Goal: Transaction & Acquisition: Purchase product/service

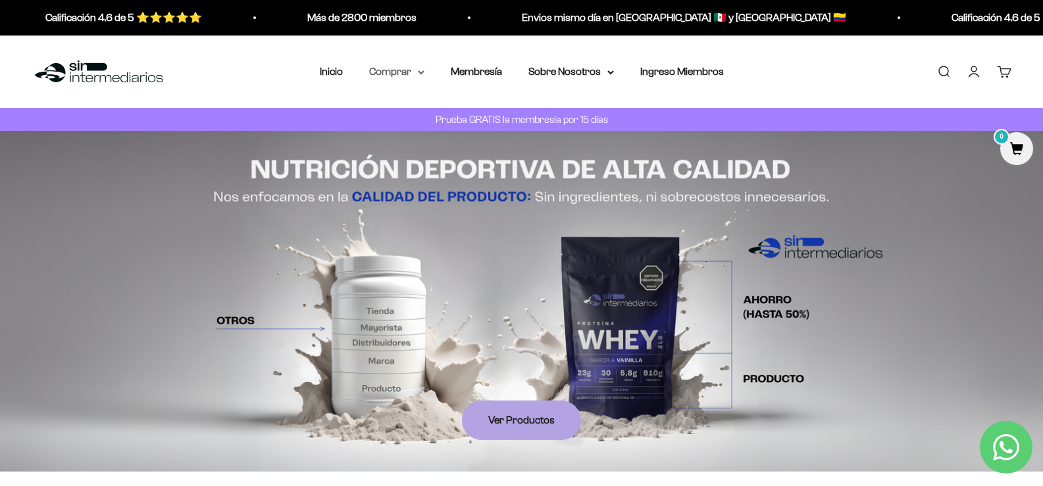
click at [391, 70] on summary "Comprar" at bounding box center [396, 71] width 55 height 17
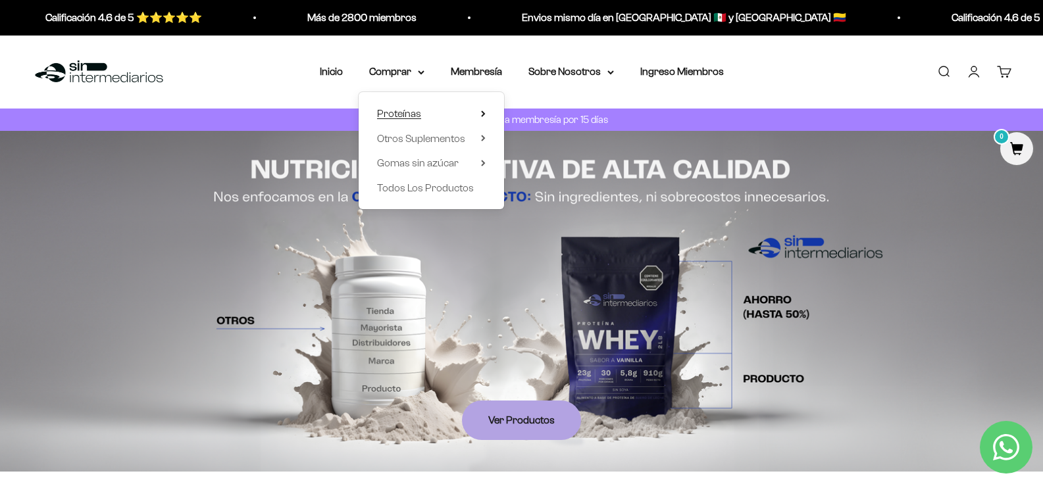
click at [414, 110] on span "Proteínas" at bounding box center [399, 113] width 44 height 11
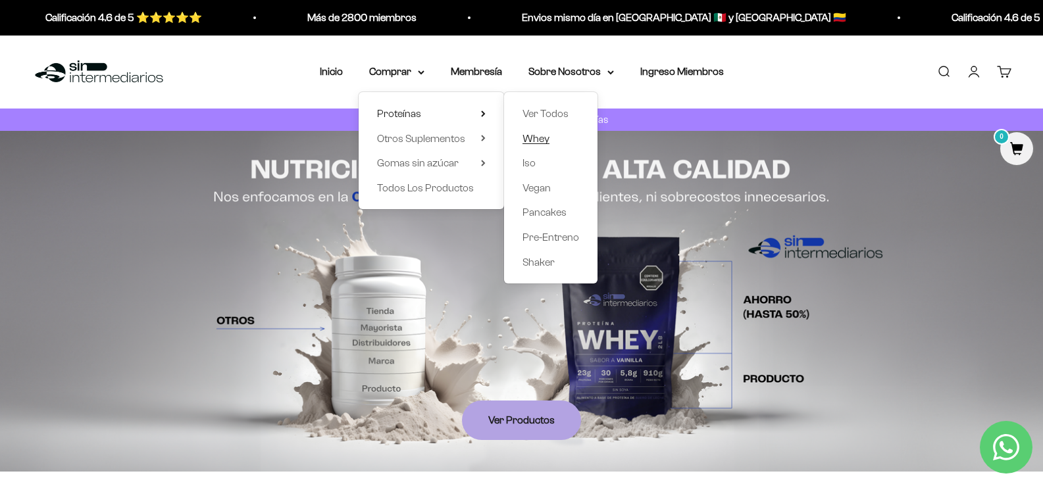
click at [540, 134] on span "Whey" at bounding box center [535, 137] width 27 height 11
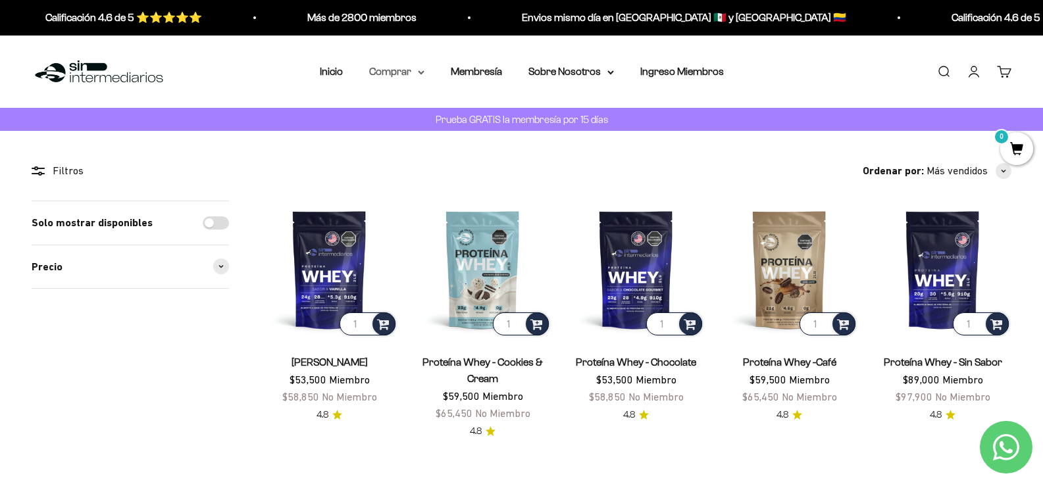
click at [392, 71] on summary "Comprar" at bounding box center [396, 71] width 55 height 17
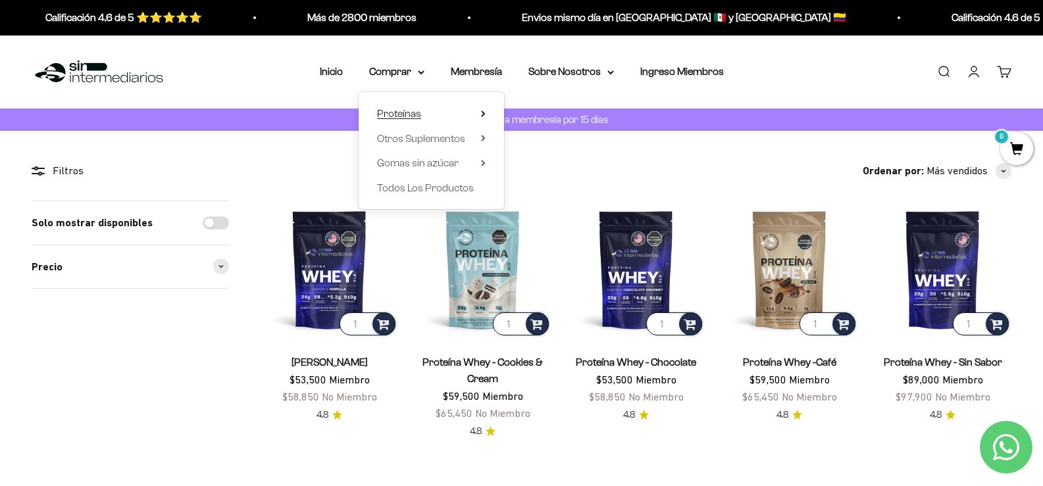
click at [411, 111] on span "Proteínas" at bounding box center [399, 113] width 44 height 11
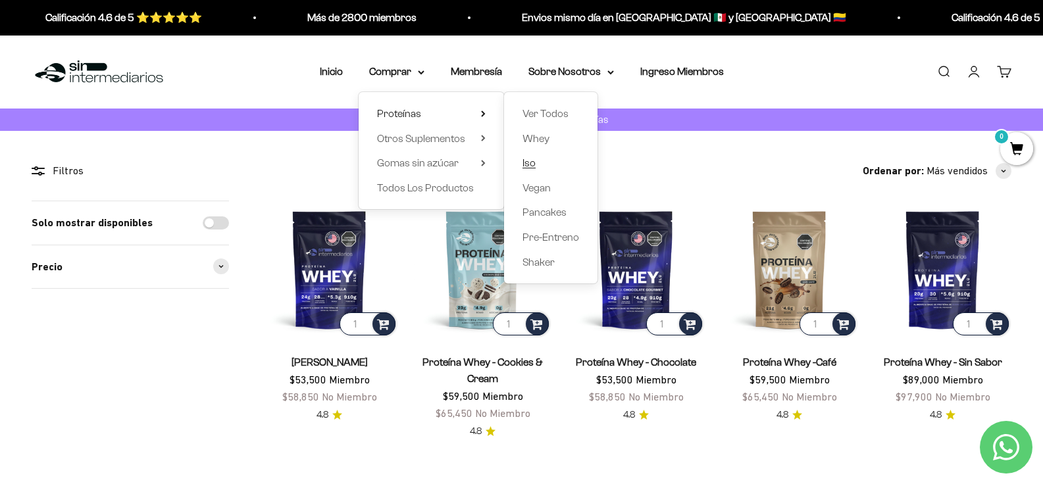
click at [534, 163] on span "Iso" at bounding box center [528, 162] width 13 height 11
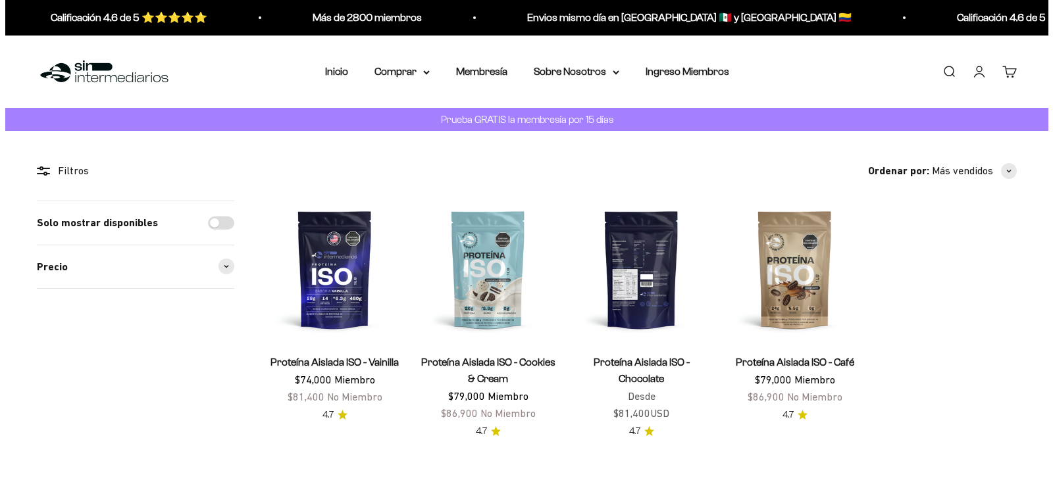
scroll to position [132, 0]
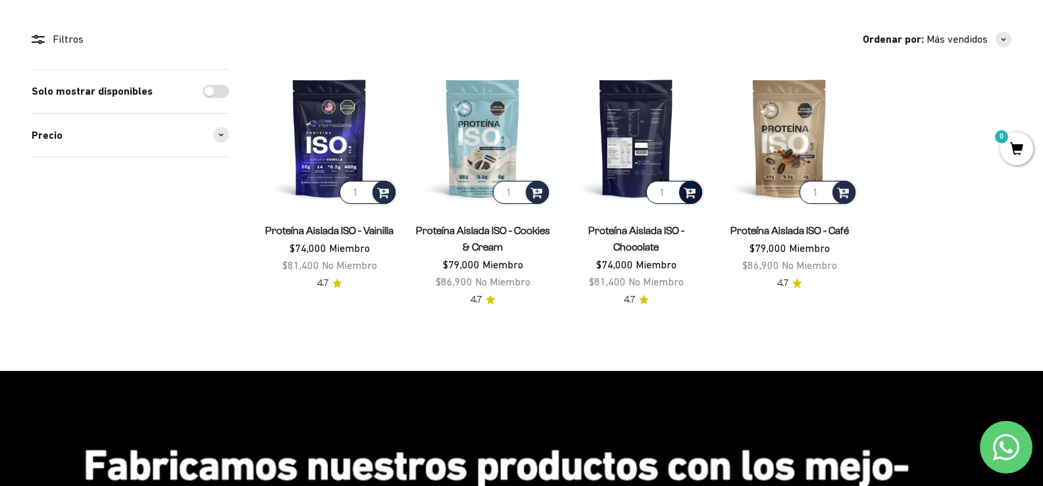
click at [689, 190] on span at bounding box center [690, 191] width 13 height 15
click at [640, 173] on span "Chocolate / 2 libras (910g)" at bounding box center [636, 173] width 93 height 10
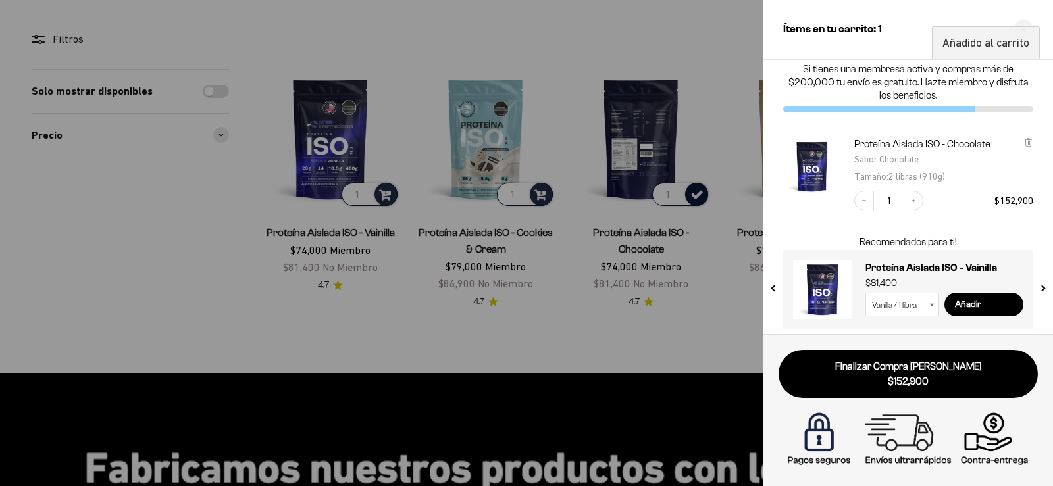
scroll to position [14, 0]
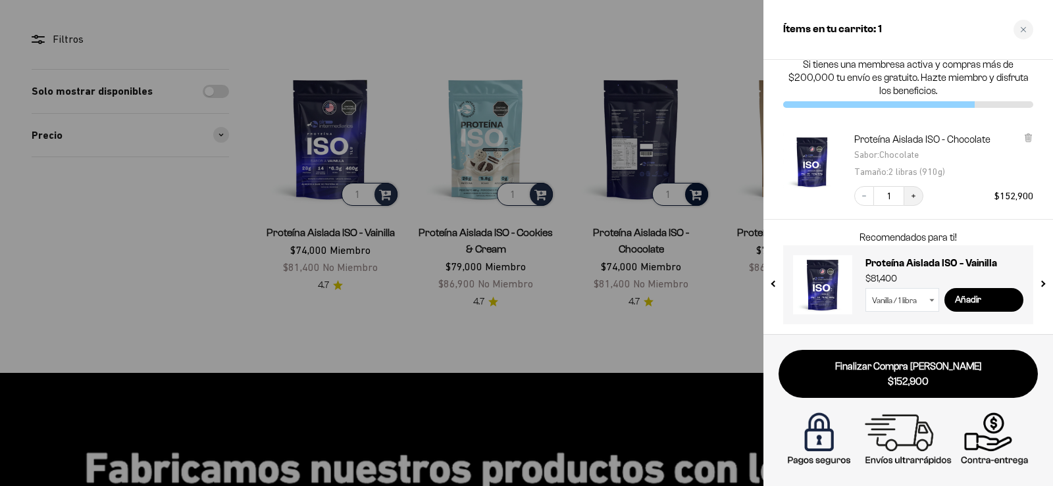
click at [919, 200] on button "Increase quantity" at bounding box center [913, 196] width 20 height 20
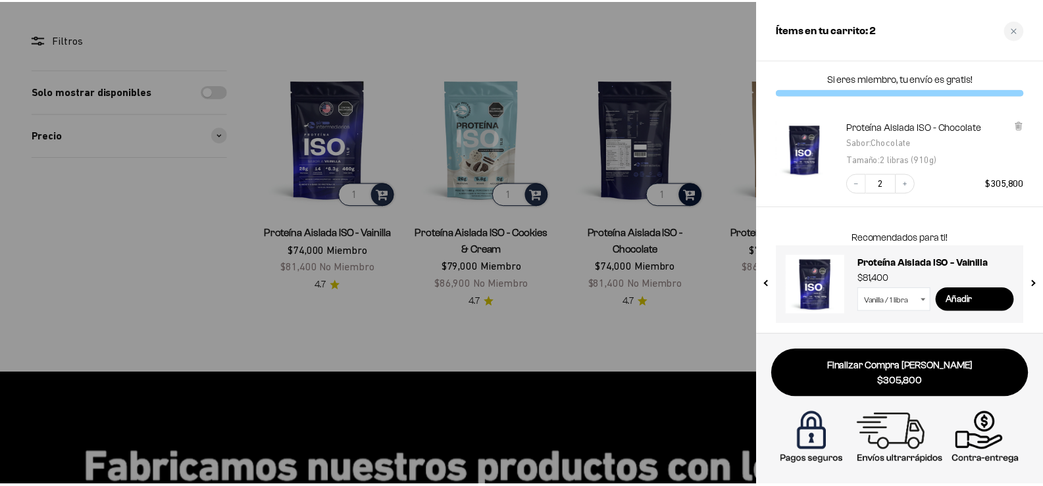
scroll to position [0, 0]
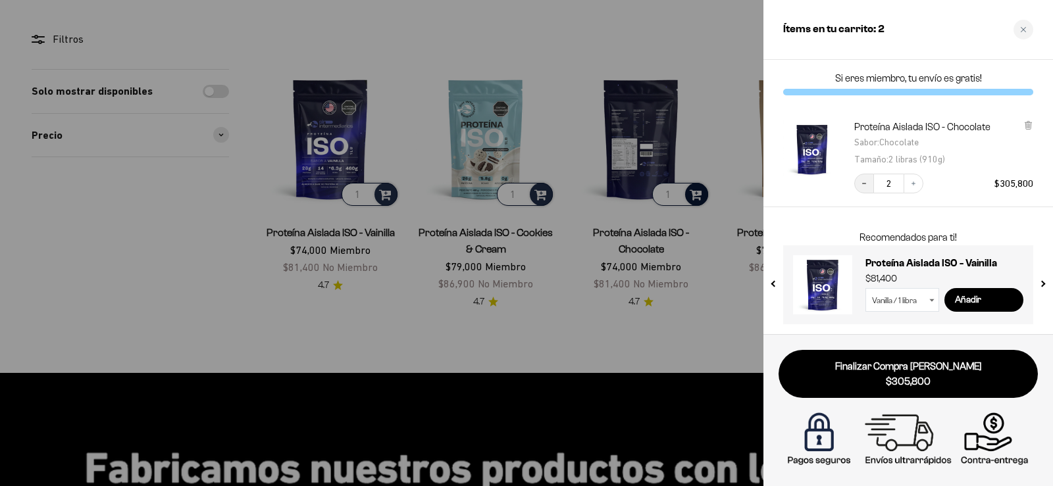
click at [861, 187] on icon "Decrease quantity" at bounding box center [864, 184] width 8 height 8
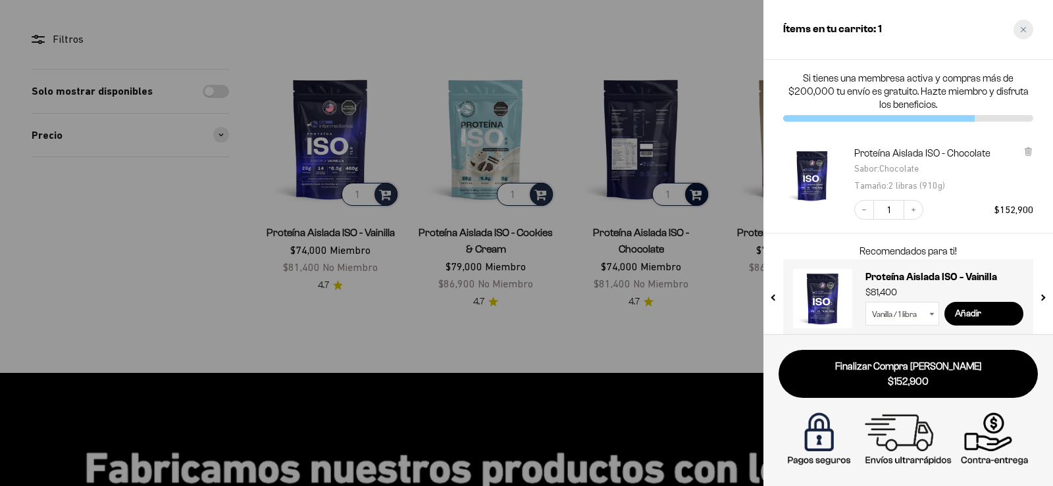
click at [1021, 32] on icon "Close cart" at bounding box center [1023, 29] width 7 height 7
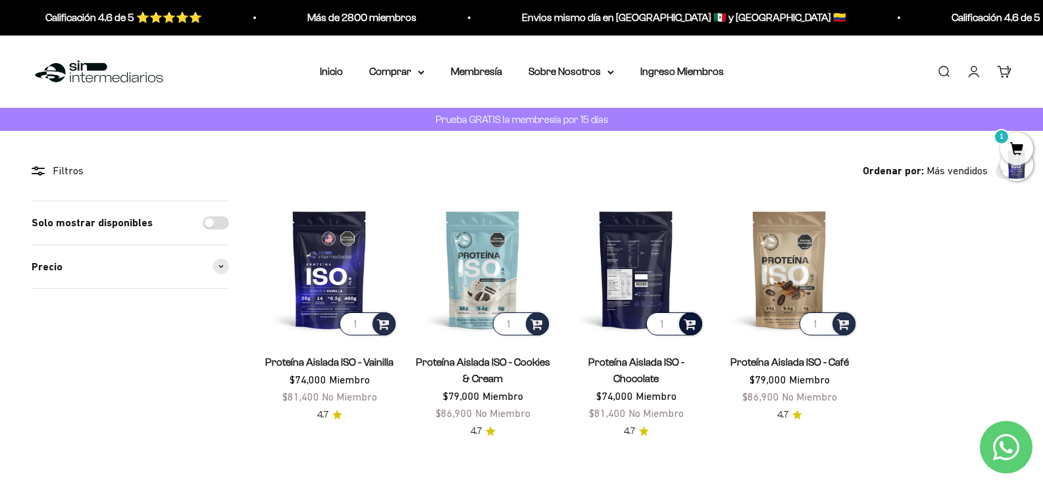
click at [647, 260] on img at bounding box center [636, 270] width 138 height 138
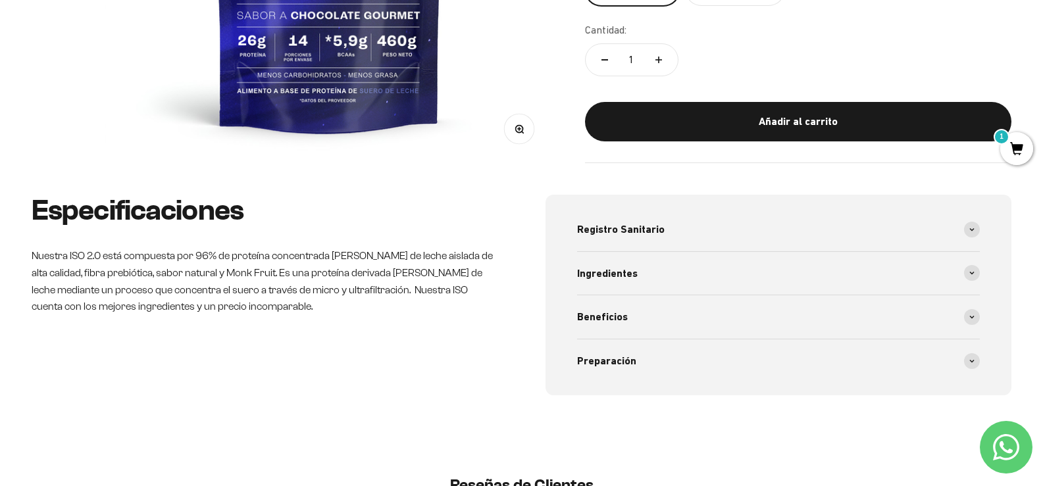
scroll to position [461, 0]
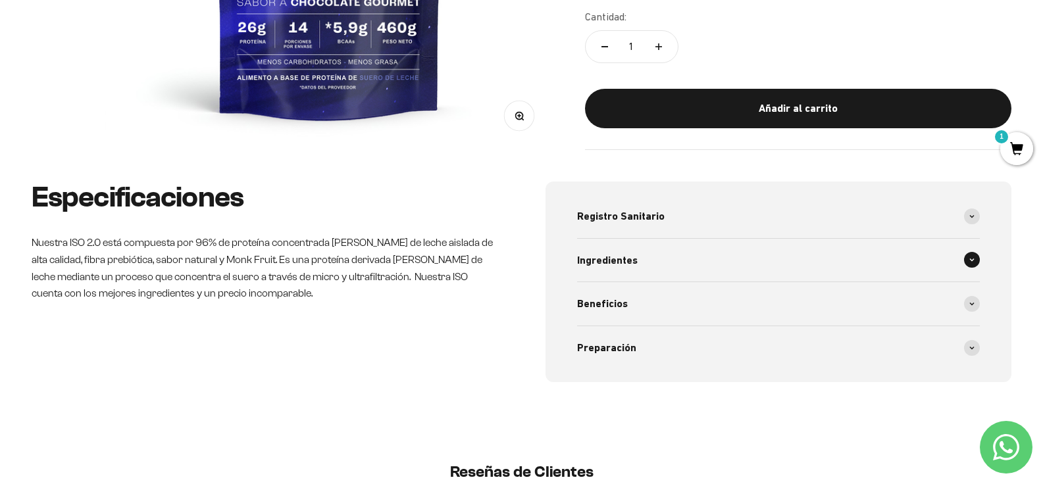
click at [654, 259] on div "Ingredientes" at bounding box center [778, 260] width 403 height 43
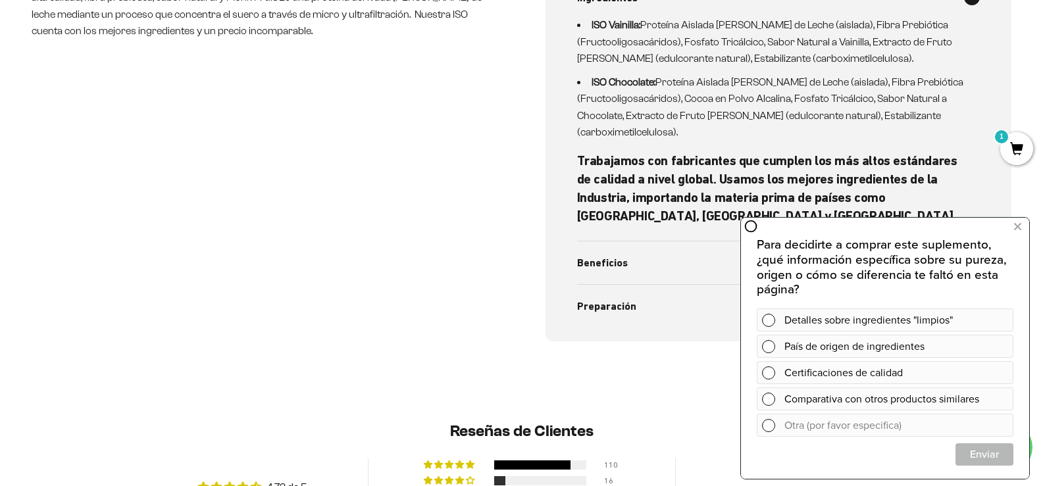
scroll to position [724, 0]
click at [610, 269] on span "Beneficios" at bounding box center [602, 262] width 51 height 17
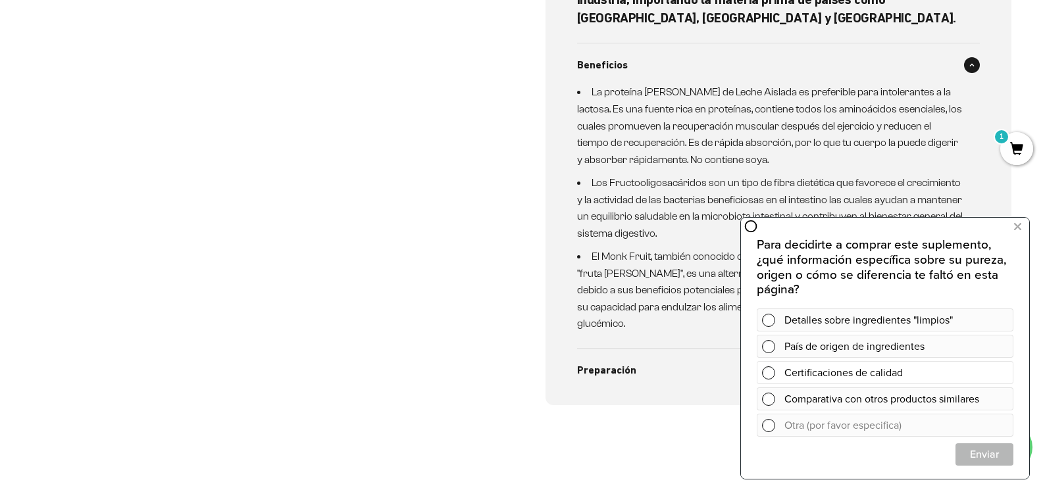
scroll to position [855, 0]
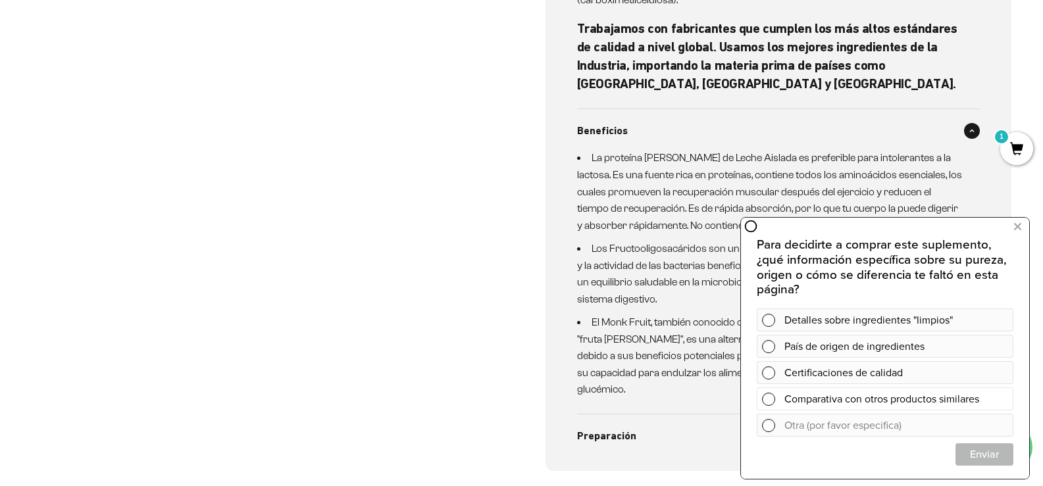
click at [767, 395] on span at bounding box center [768, 399] width 13 height 13
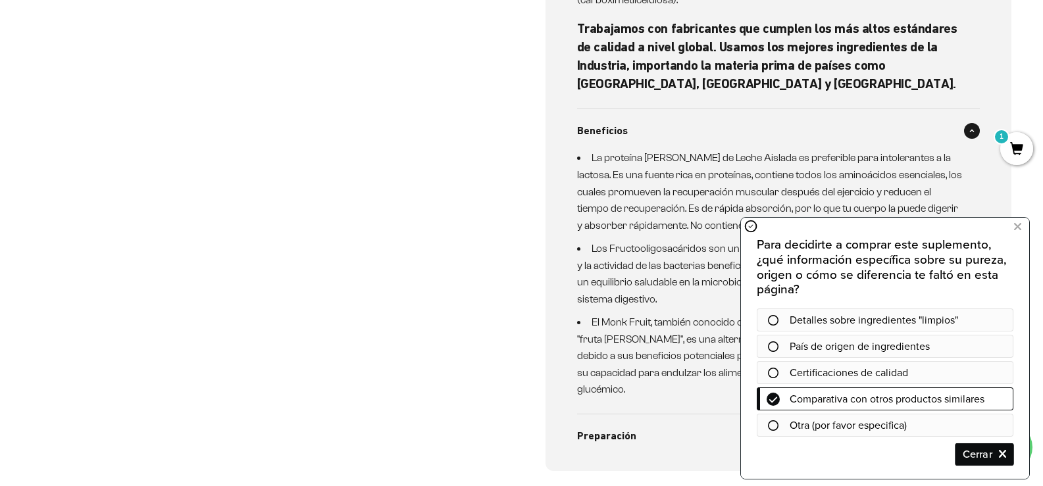
click at [996, 454] on span "Cerrar" at bounding box center [984, 454] width 57 height 23
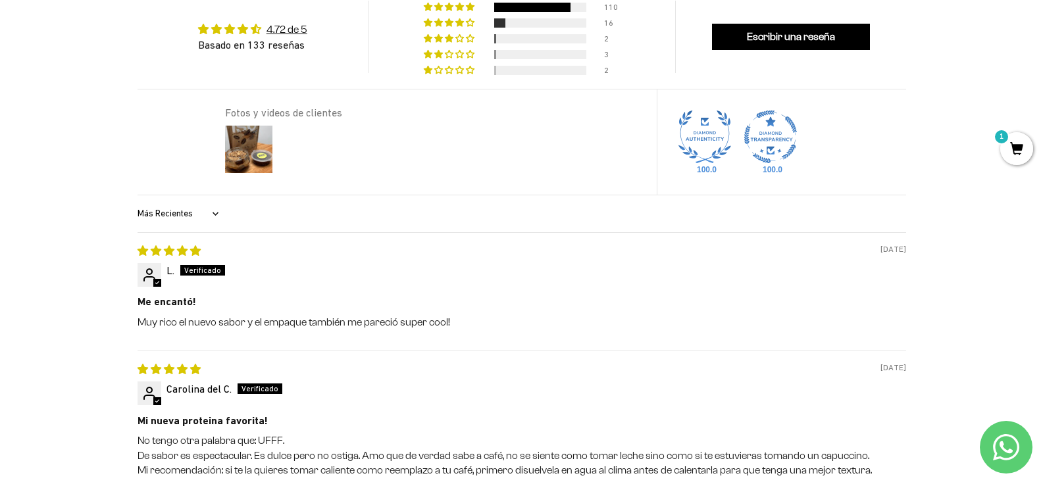
scroll to position [1448, 0]
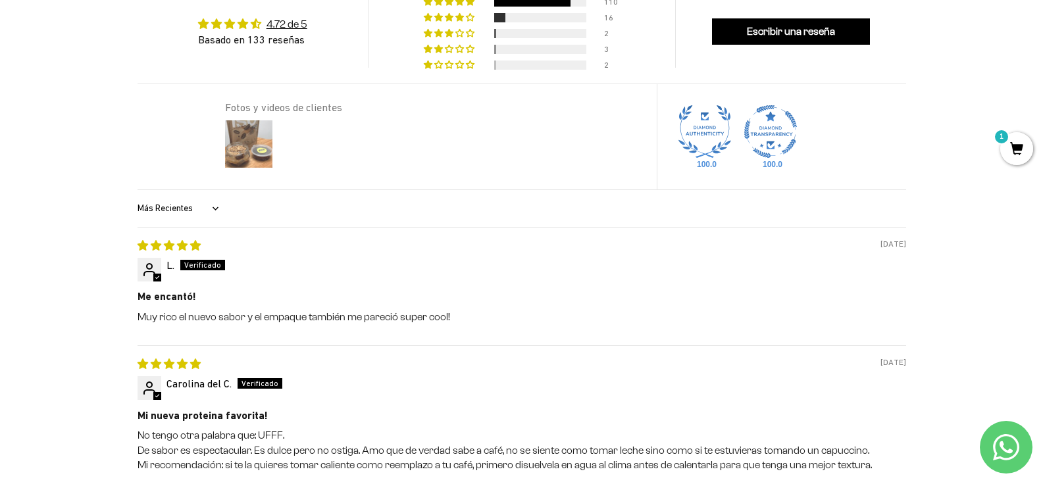
click at [243, 129] on img at bounding box center [248, 144] width 53 height 53
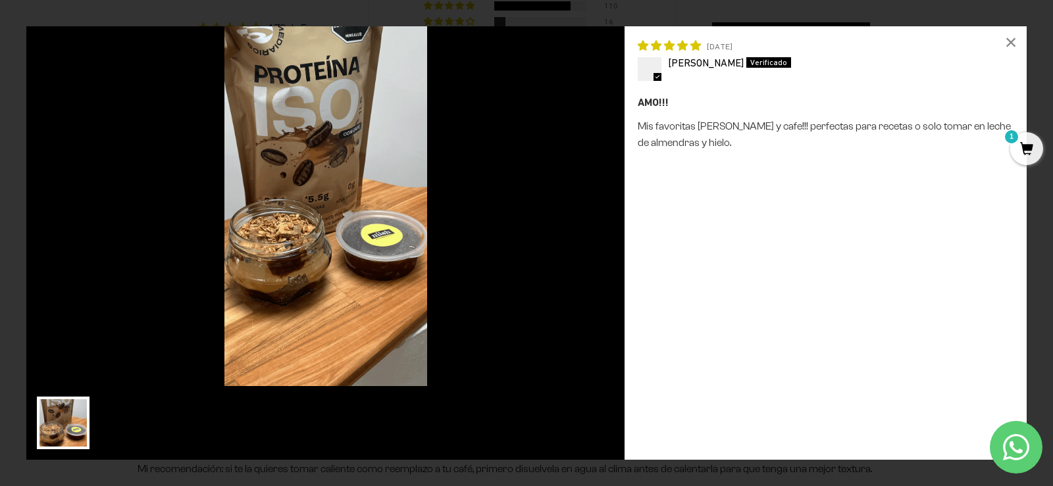
click at [526, 234] on img at bounding box center [325, 206] width 598 height 360
click at [1005, 57] on div "×" at bounding box center [1011, 42] width 32 height 32
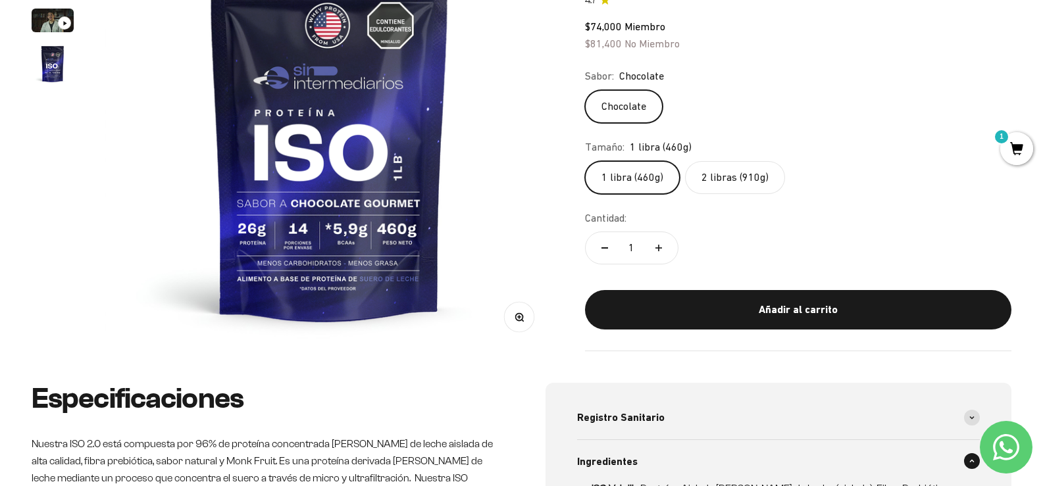
scroll to position [132, 0]
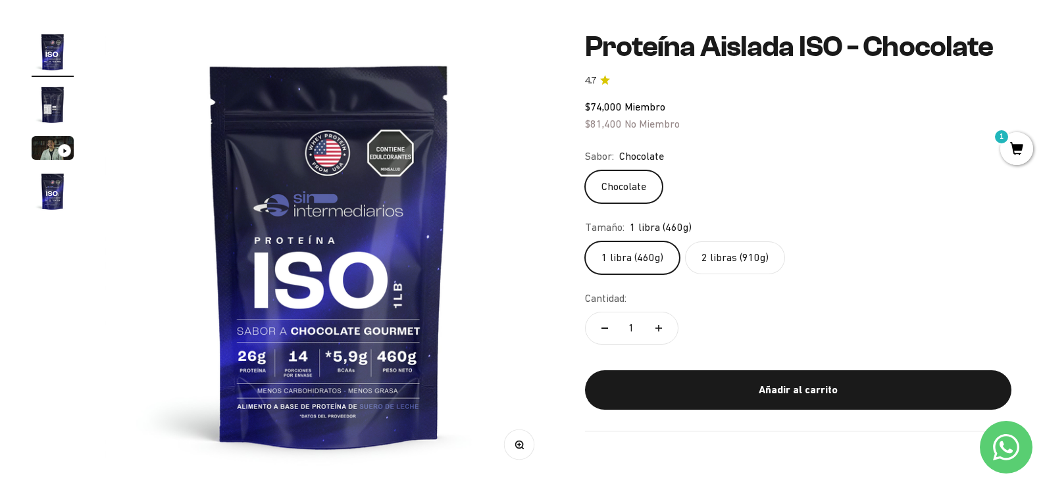
click at [727, 272] on label "2 libras (910g)" at bounding box center [735, 257] width 100 height 33
click at [585, 241] on input "2 libras (910g)" at bounding box center [584, 241] width 1 height 1
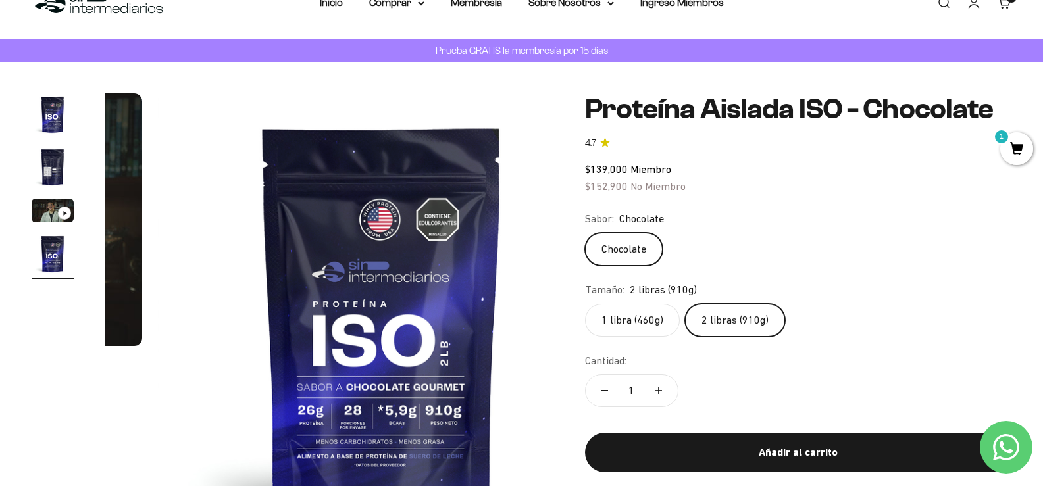
scroll to position [66, 0]
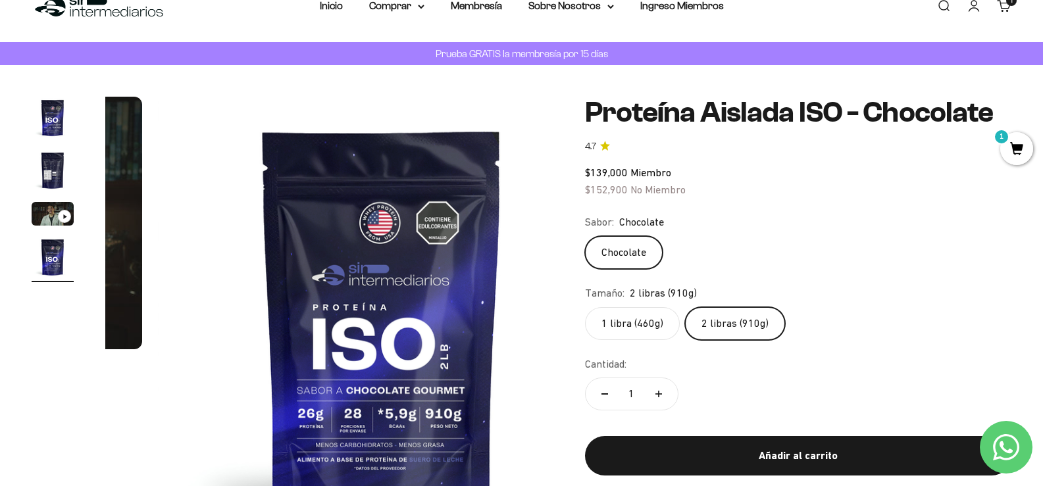
click at [1013, 149] on span "1" at bounding box center [1016, 148] width 33 height 33
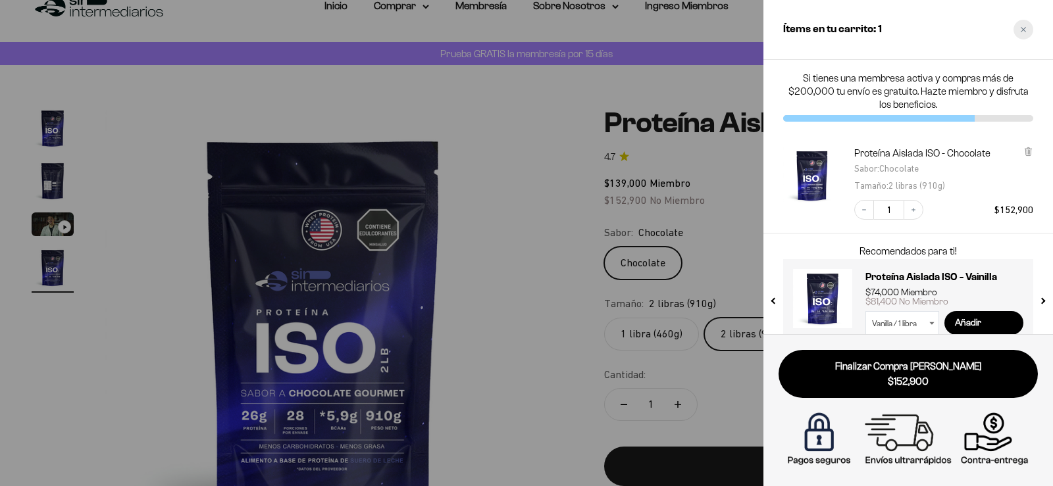
click at [1028, 29] on div "Close cart" at bounding box center [1023, 30] width 20 height 20
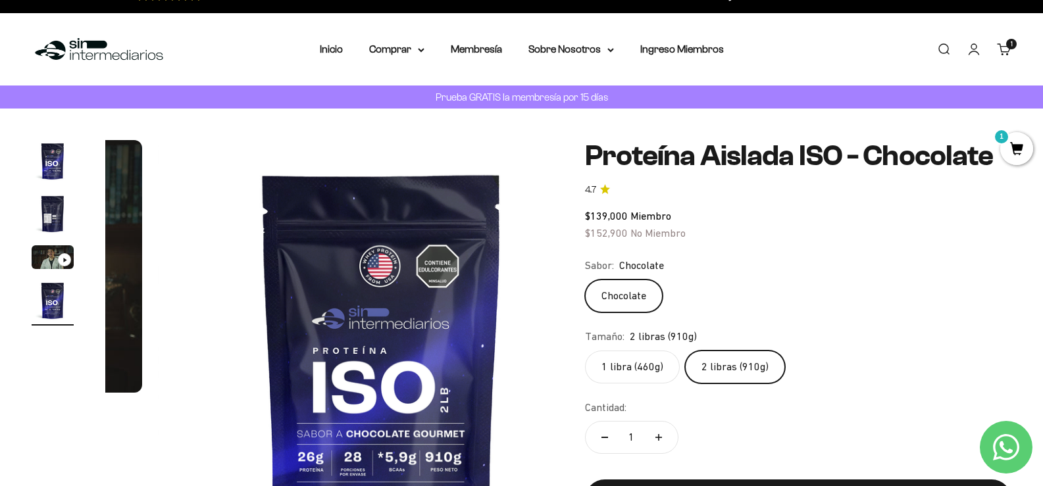
scroll to position [0, 0]
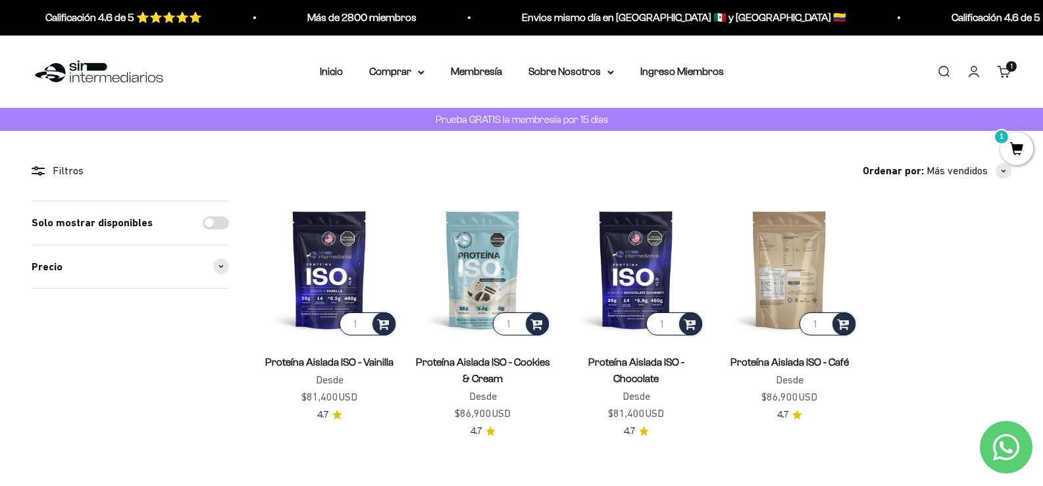
click at [800, 304] on img at bounding box center [789, 270] width 138 height 138
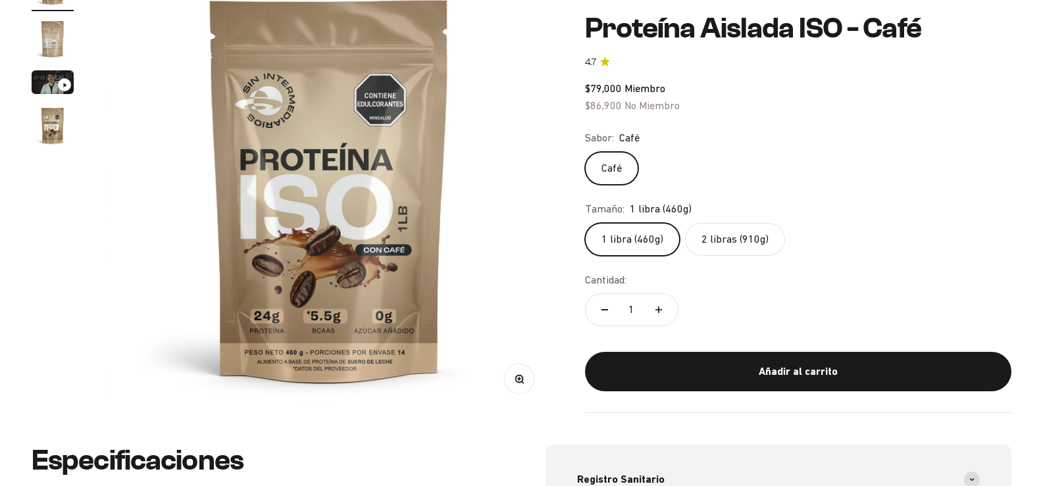
scroll to position [197, 0]
click at [753, 231] on label "2 libras (910g)" at bounding box center [735, 239] width 100 height 33
click at [585, 223] on input "2 libras (910g)" at bounding box center [584, 222] width 1 height 1
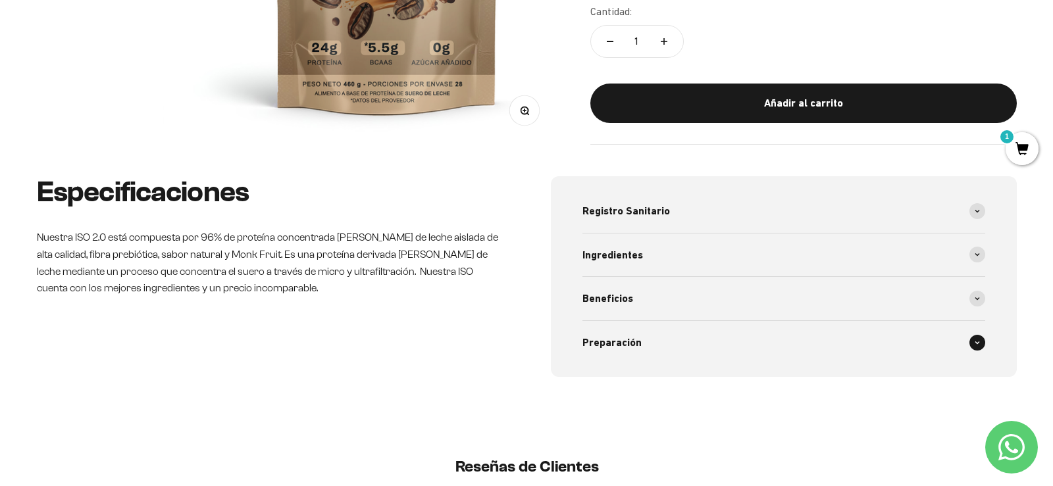
scroll to position [395, 0]
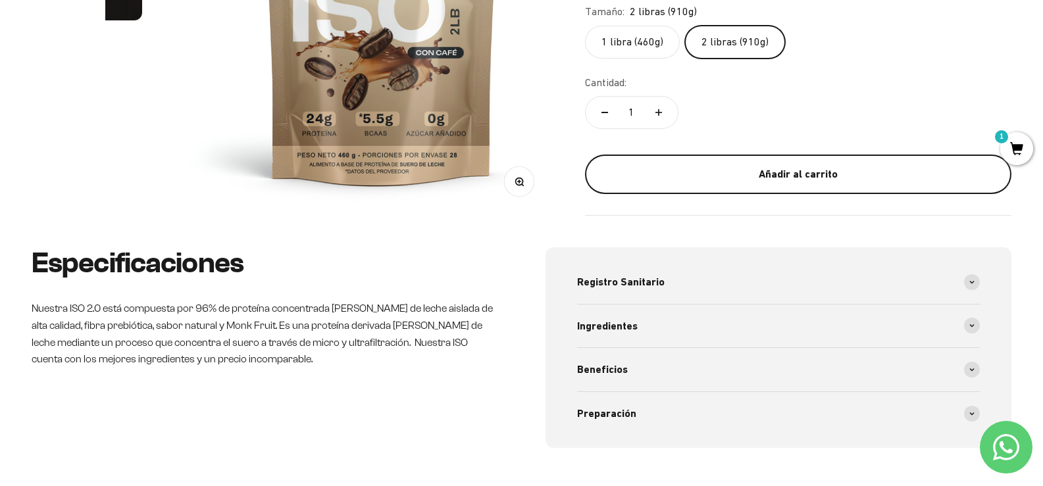
click at [779, 180] on button "Añadir al carrito" at bounding box center [798, 174] width 426 height 39
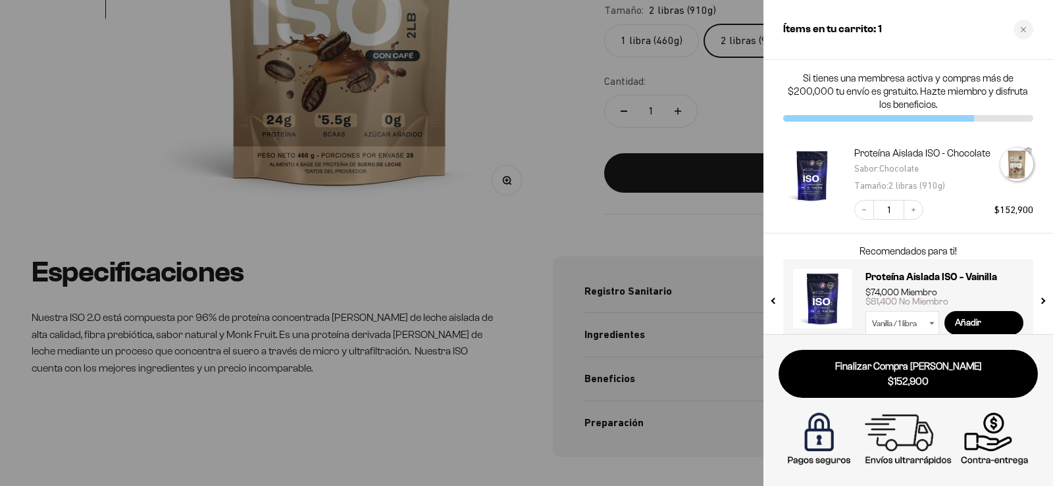
scroll to position [0, 1355]
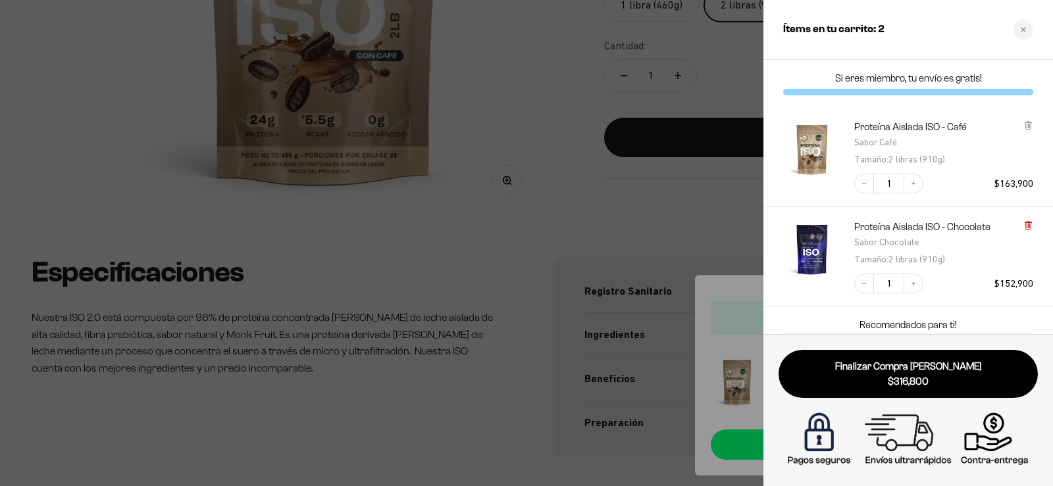
click at [1026, 224] on icon at bounding box center [1027, 225] width 5 height 7
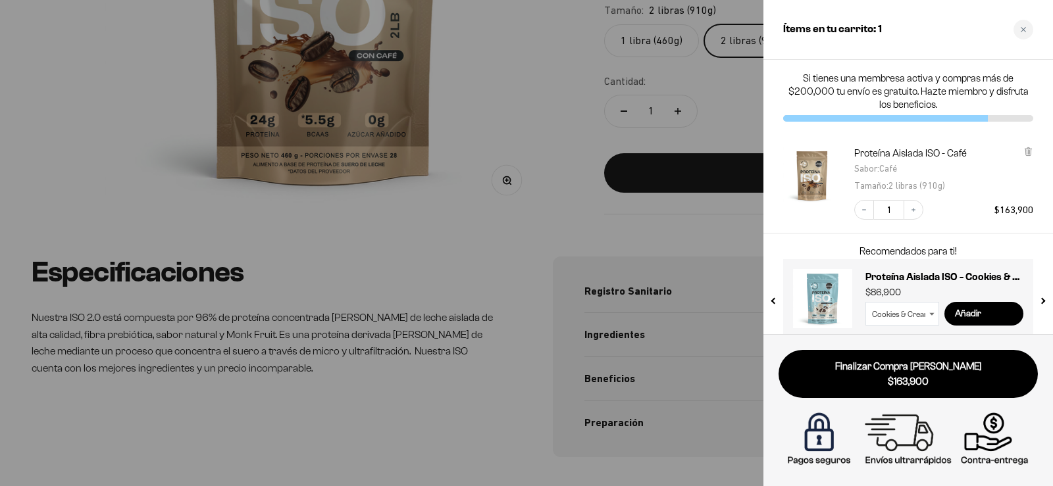
click at [922, 315] on select "Cookies & Cream / 1 libra (460g) Cookies & Cream / 2 libras (910g)" at bounding box center [902, 314] width 74 height 24
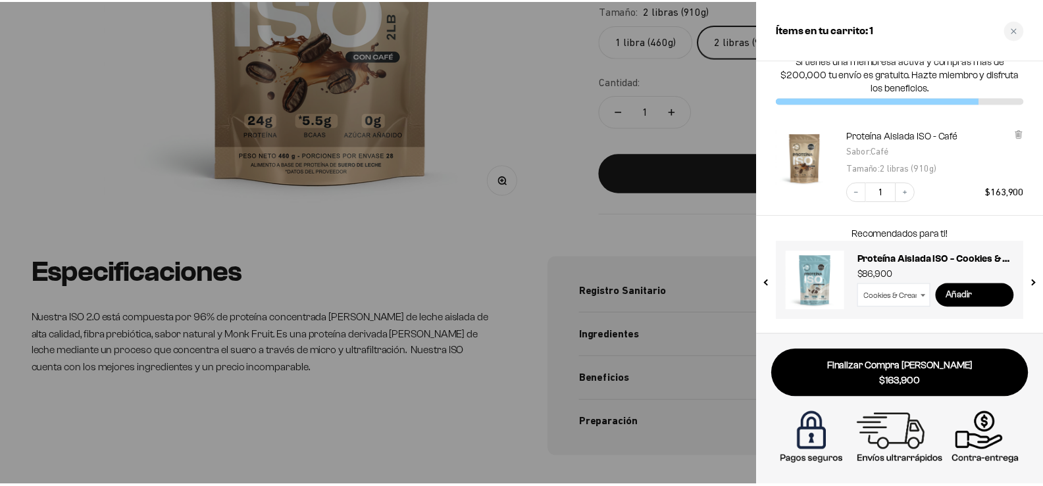
scroll to position [0, 0]
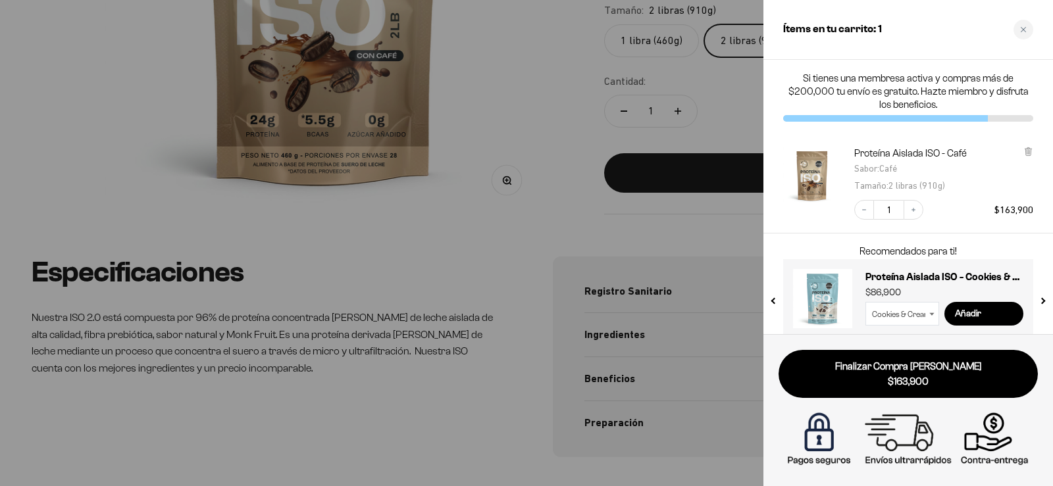
drag, startPoint x: 1019, startPoint y: 30, endPoint x: 812, endPoint y: 114, distance: 223.1
click at [1019, 32] on div "Close cart" at bounding box center [1023, 30] width 20 height 20
